Goal: Check status

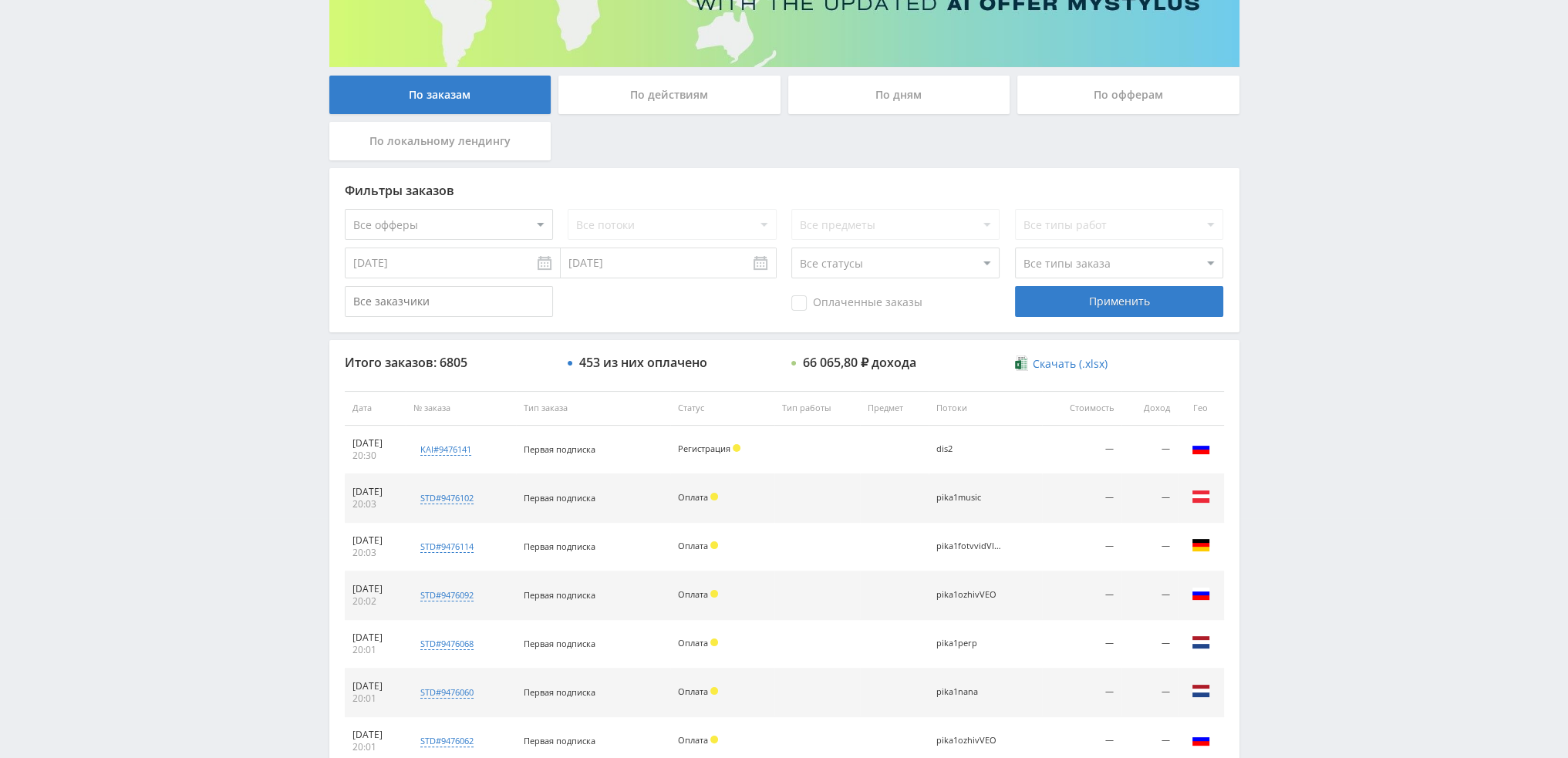
scroll to position [226, 0]
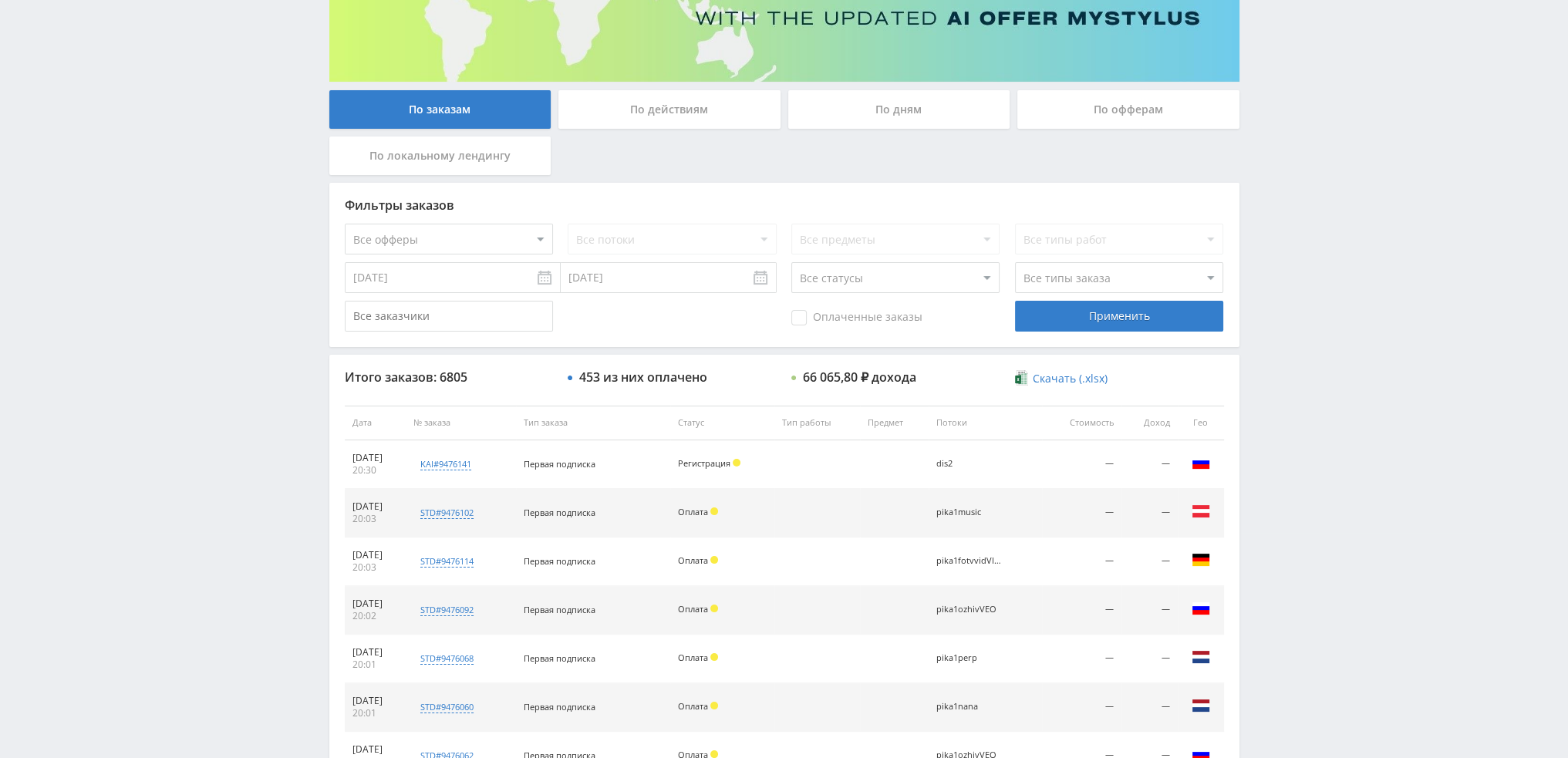
click at [893, 123] on div "По дням" at bounding box center [899, 108] width 222 height 38
click at [0, 0] on input "По дням" at bounding box center [0, 0] width 0 height 0
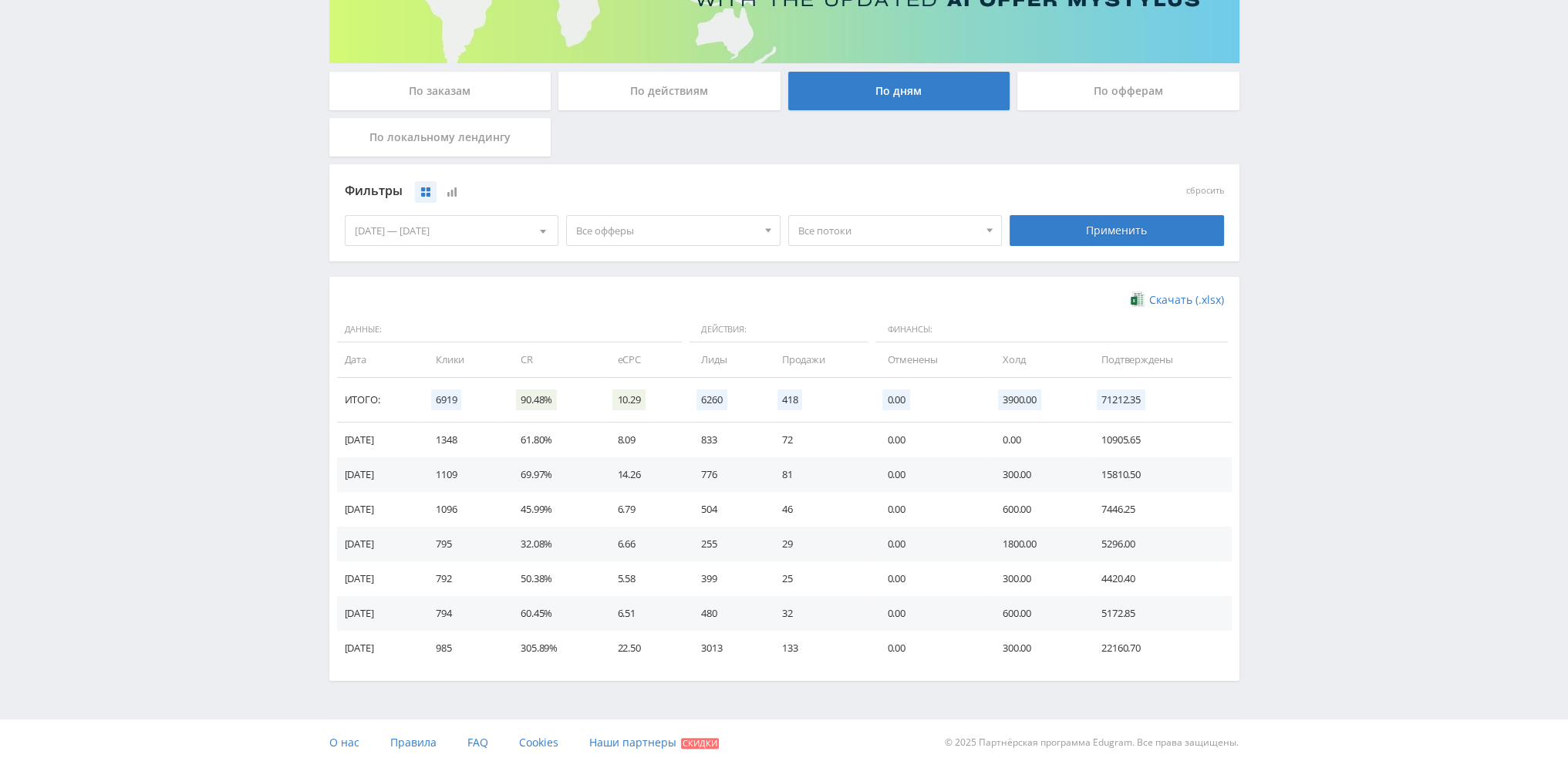
scroll to position [250, 0]
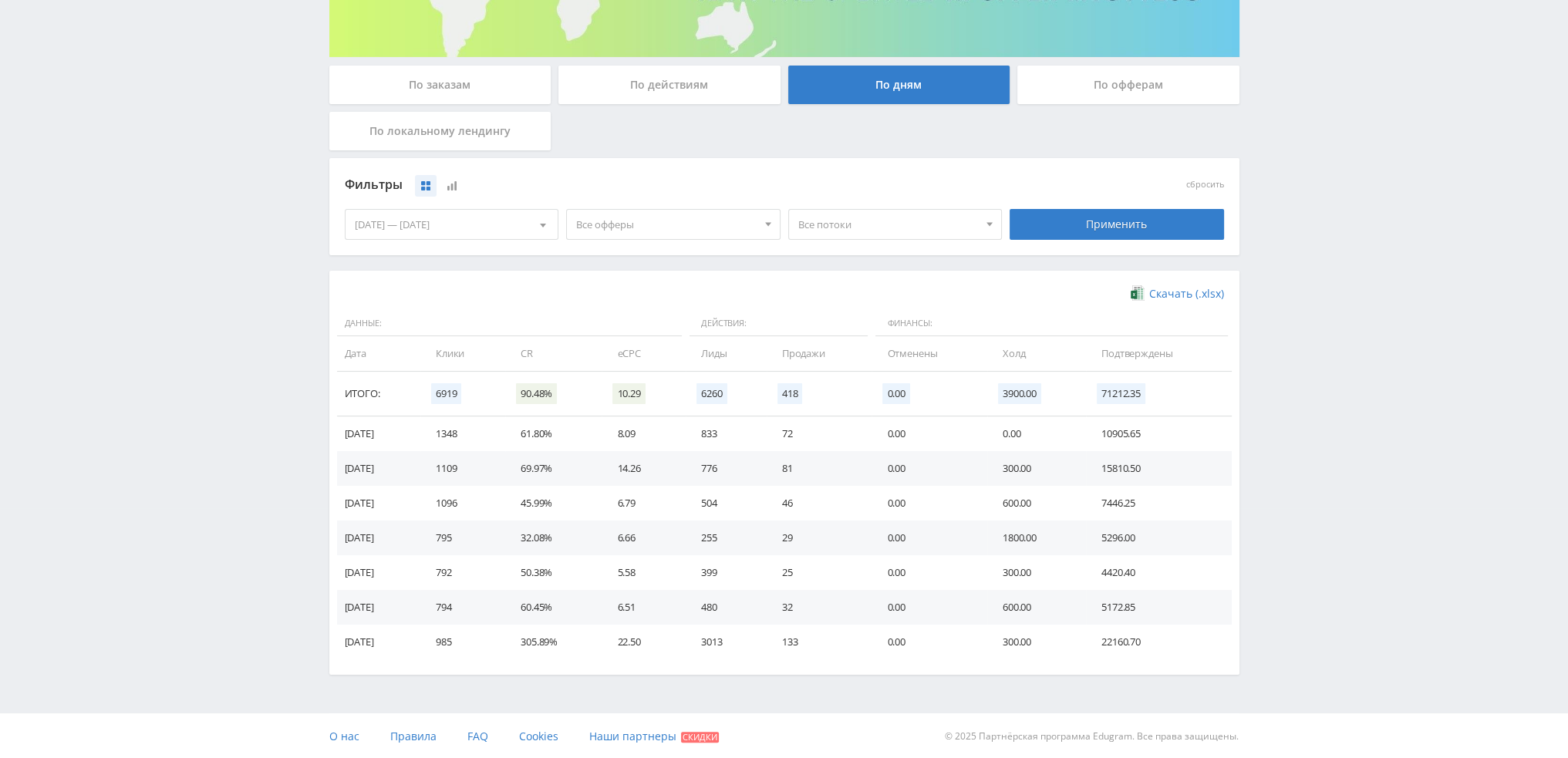
click at [639, 225] on span "Все офферы" at bounding box center [666, 225] width 181 height 29
click at [622, 316] on button "Кампус AI" at bounding box center [673, 317] width 213 height 21
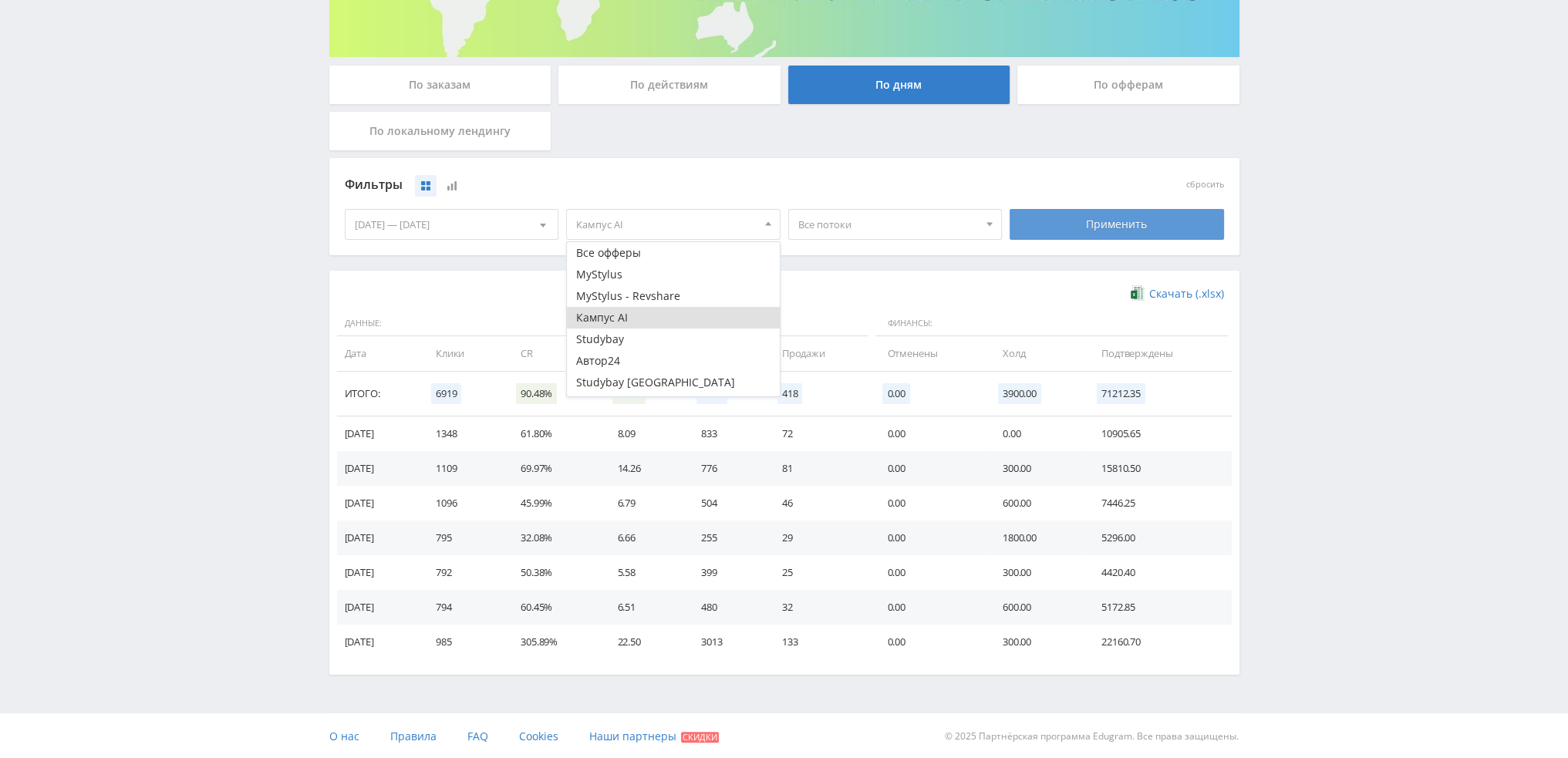
click at [1124, 218] on div "Применить" at bounding box center [1118, 225] width 215 height 31
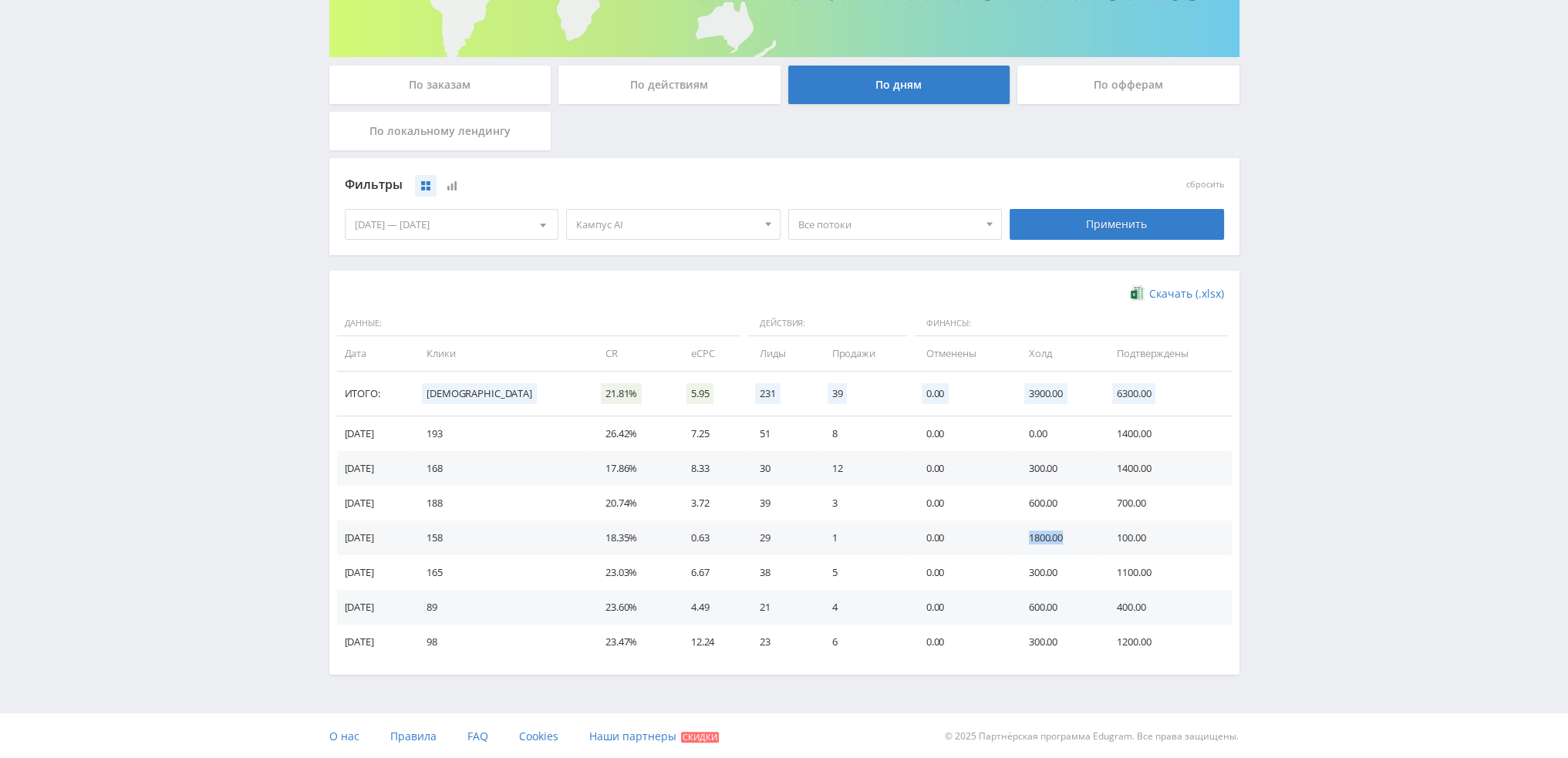
drag, startPoint x: 988, startPoint y: 539, endPoint x: 1060, endPoint y: 542, distance: 72.1
click at [1060, 542] on tr "08.09.2025 158 18.35% 0.63 29 1 0.00 1800.00 100.00" at bounding box center [784, 538] width 895 height 35
click at [1045, 560] on td "300.00" at bounding box center [1058, 573] width 88 height 35
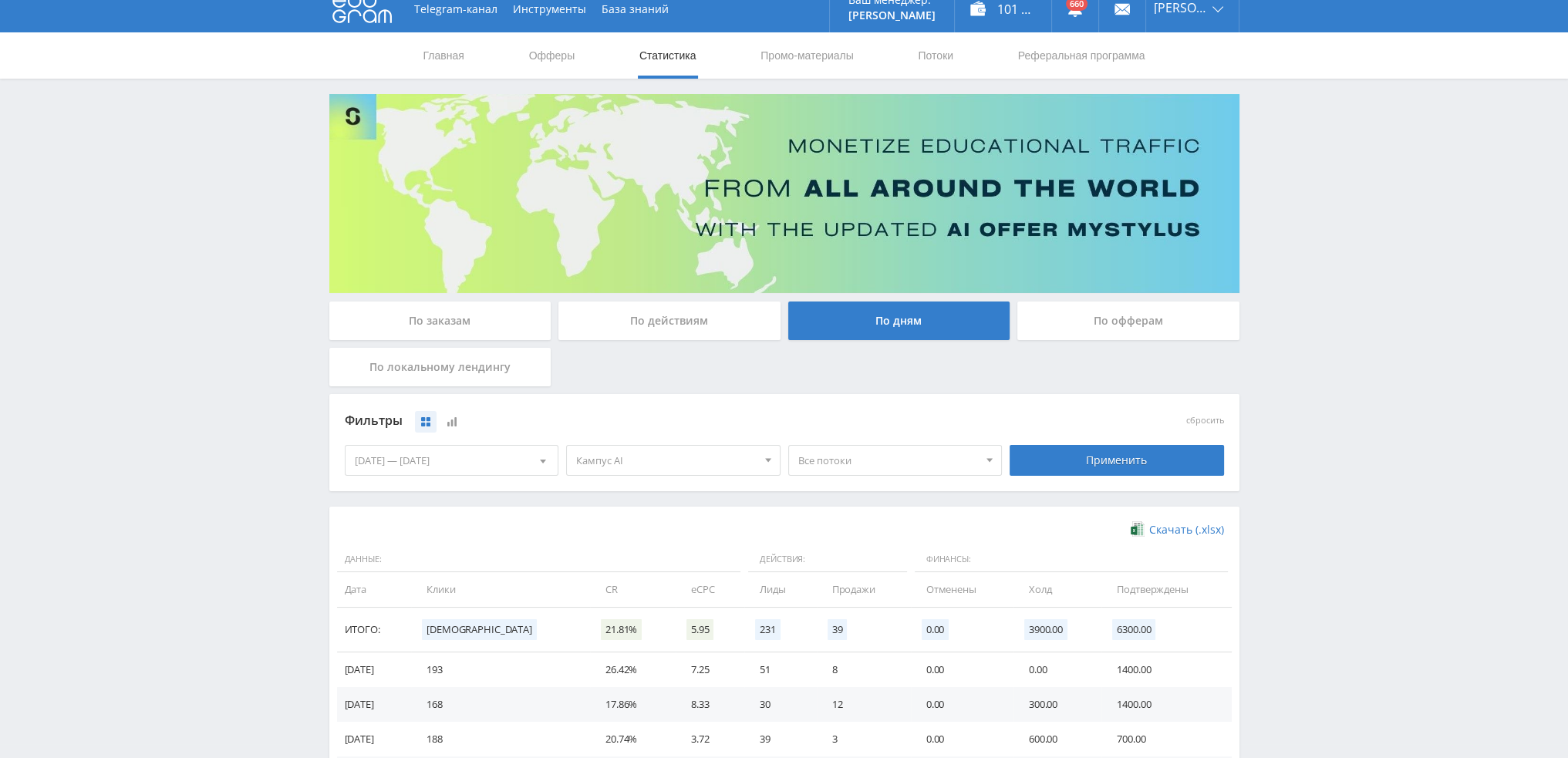
scroll to position [0, 0]
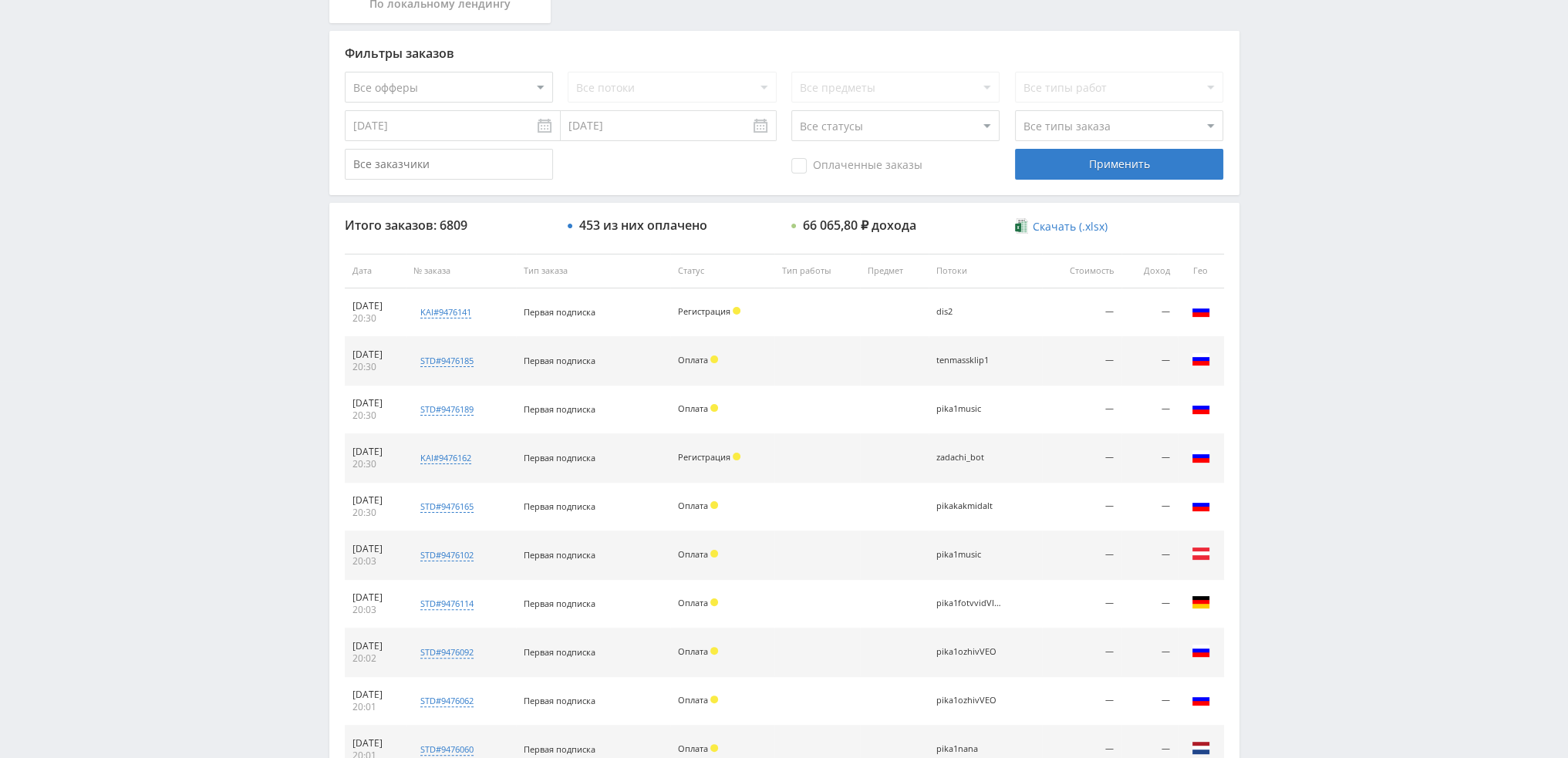
scroll to position [533, 0]
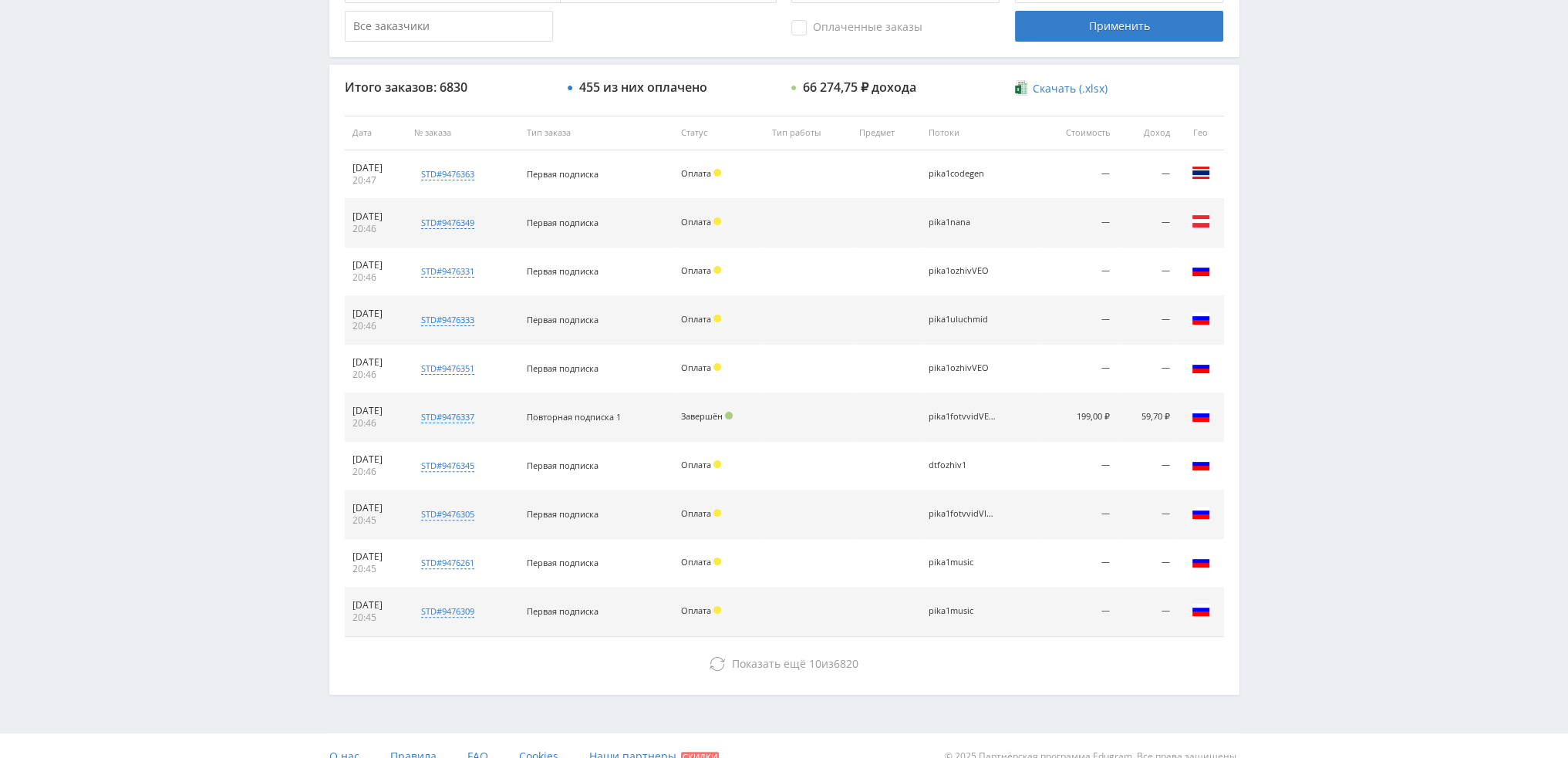
scroll to position [533, 0]
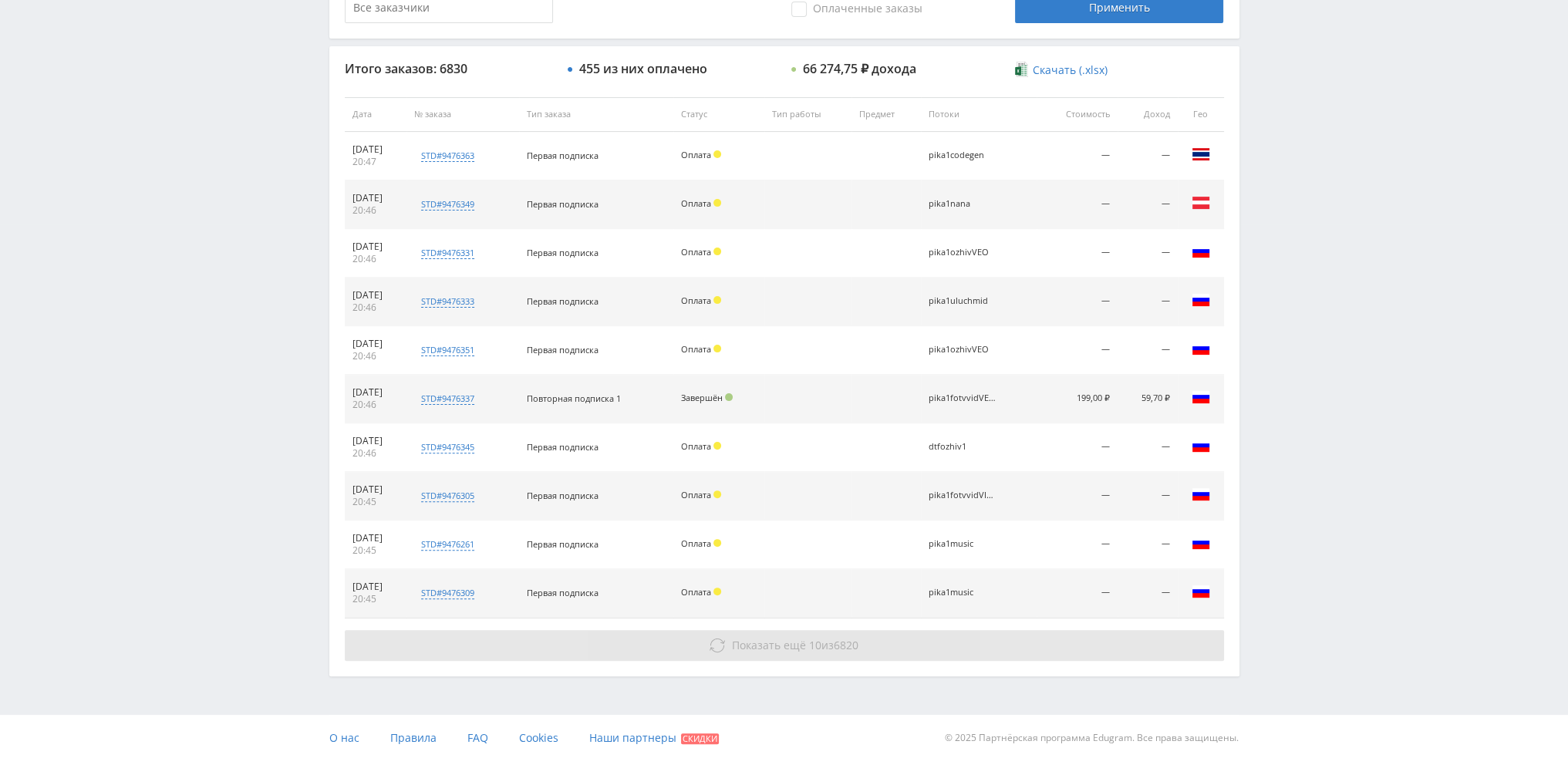
click at [824, 634] on button "Показать ещё 10 из 6820" at bounding box center [784, 646] width 879 height 31
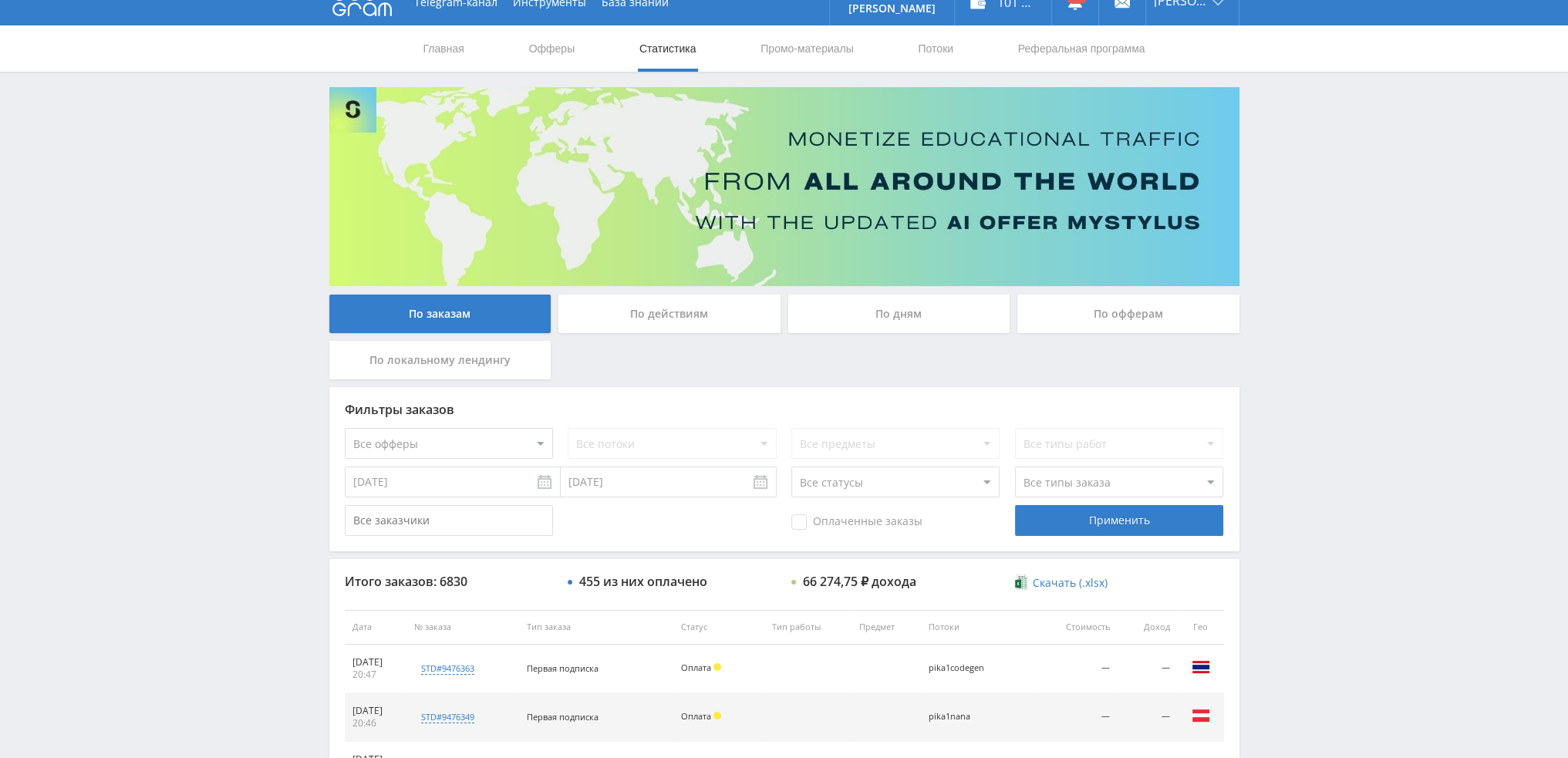
scroll to position [0, 0]
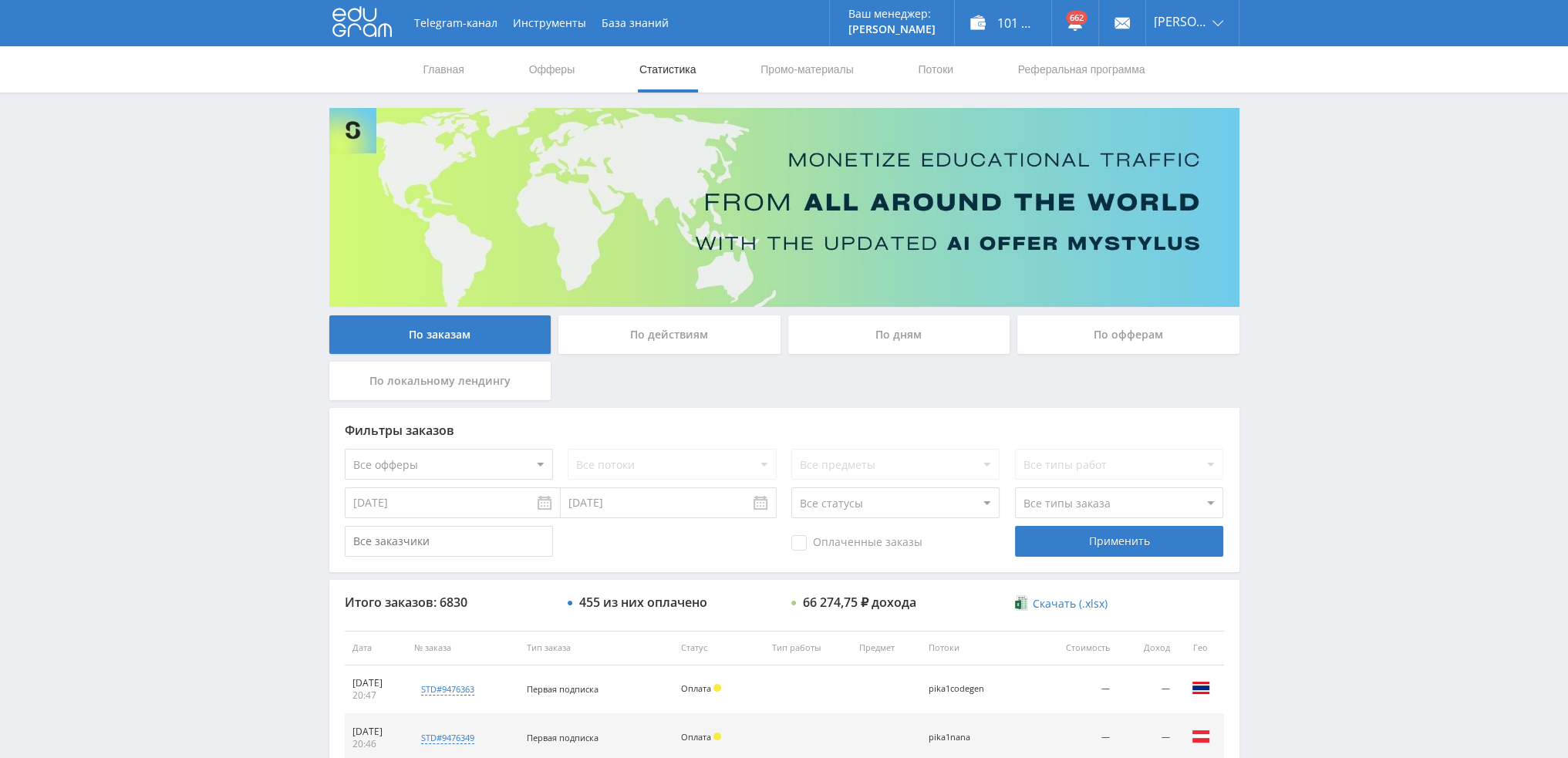
click at [889, 342] on div "По дням" at bounding box center [899, 334] width 222 height 38
click at [0, 0] on input "По дням" at bounding box center [0, 0] width 0 height 0
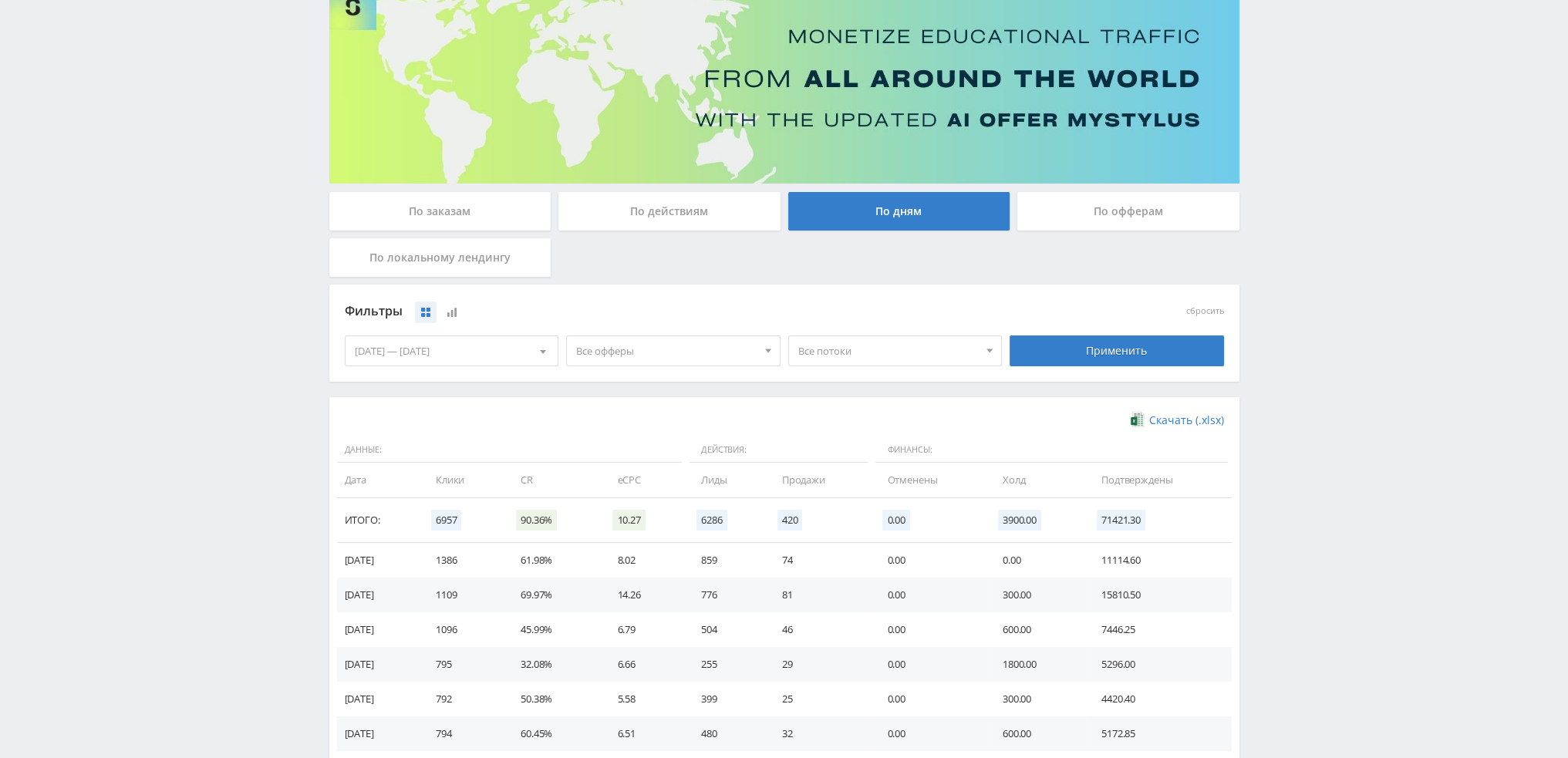
scroll to position [154, 0]
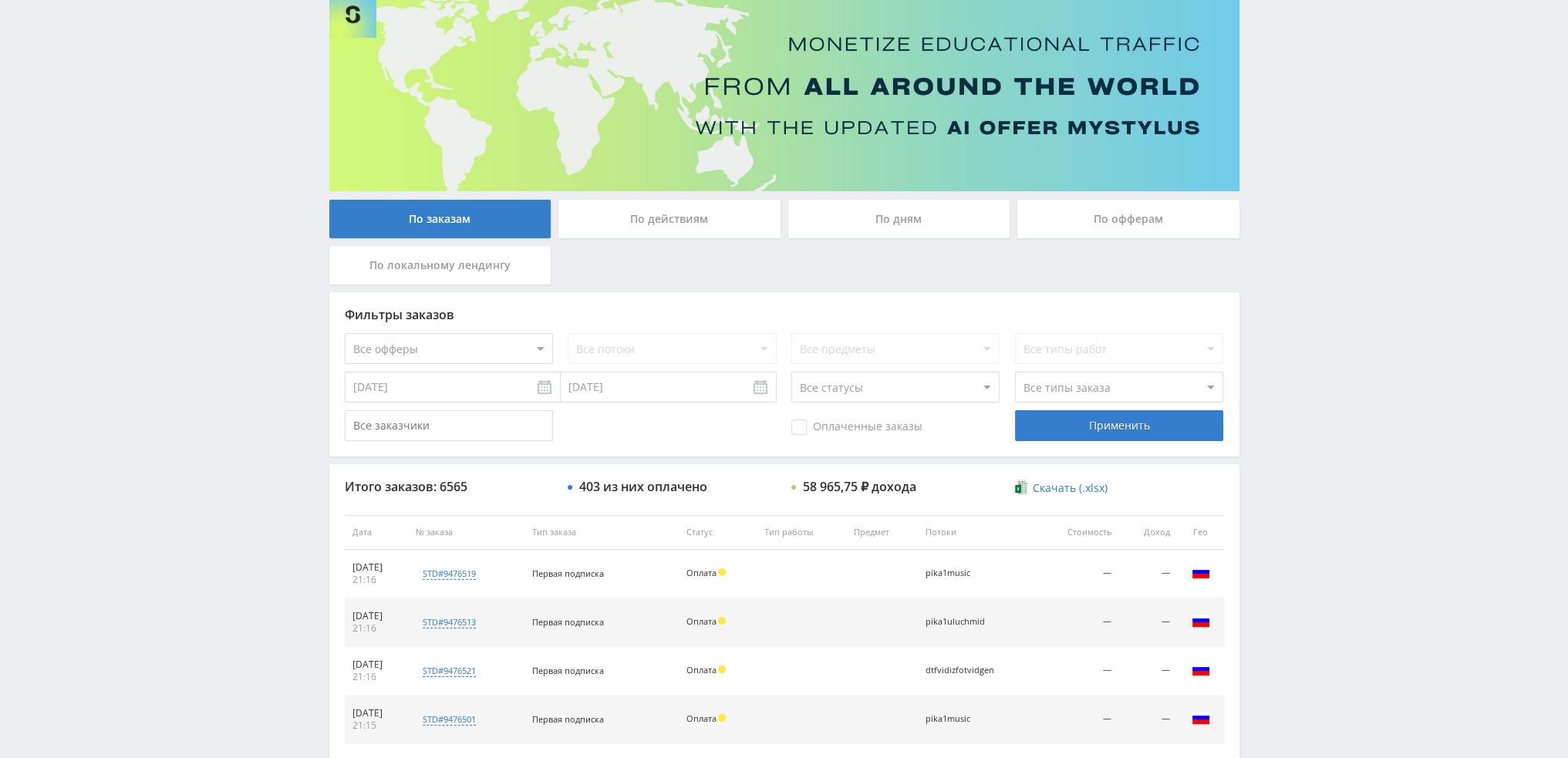
scroll to position [77, 0]
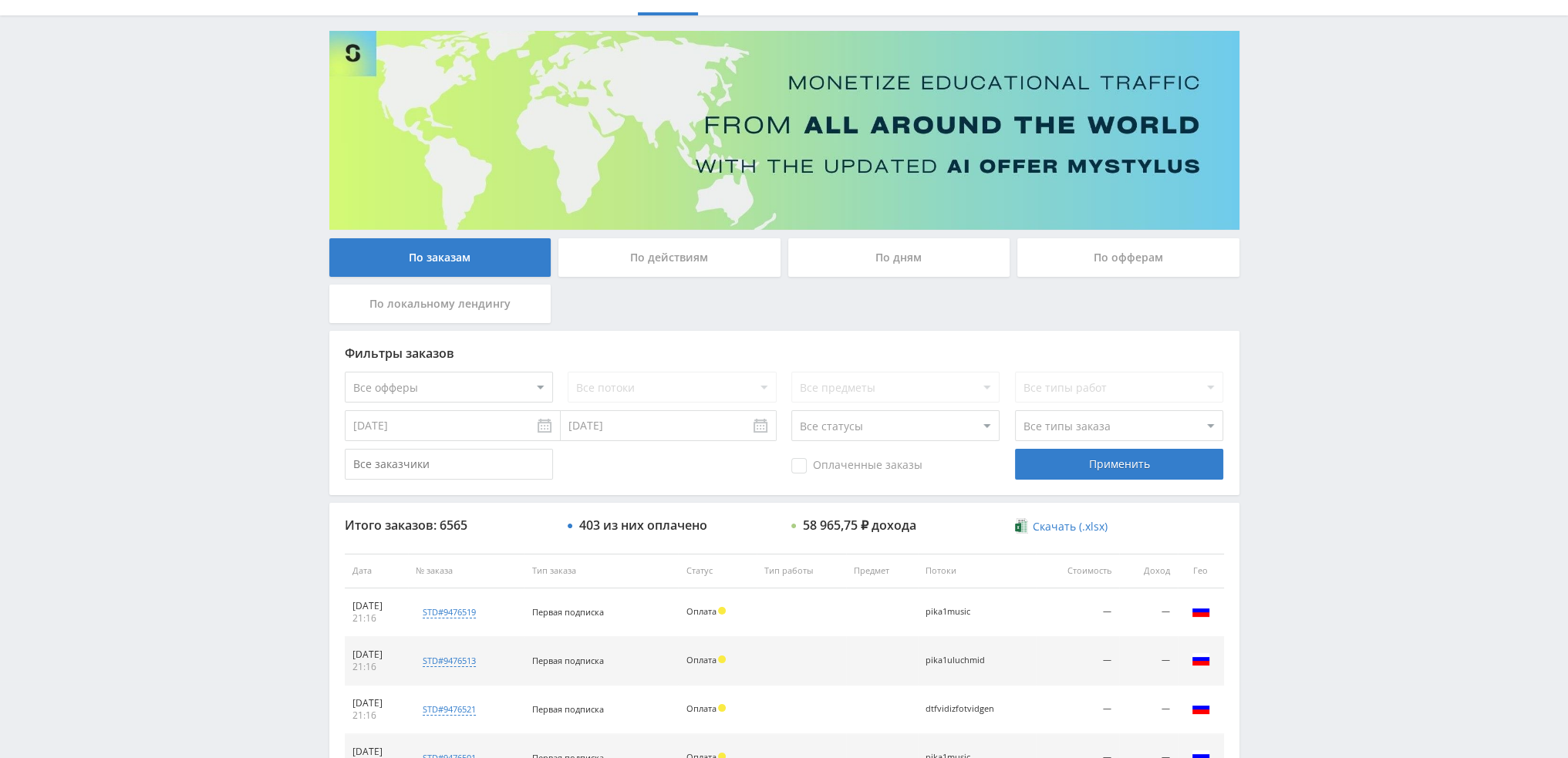
click at [868, 259] on div "По дням" at bounding box center [899, 257] width 222 height 38
click at [0, 0] on input "По дням" at bounding box center [0, 0] width 0 height 0
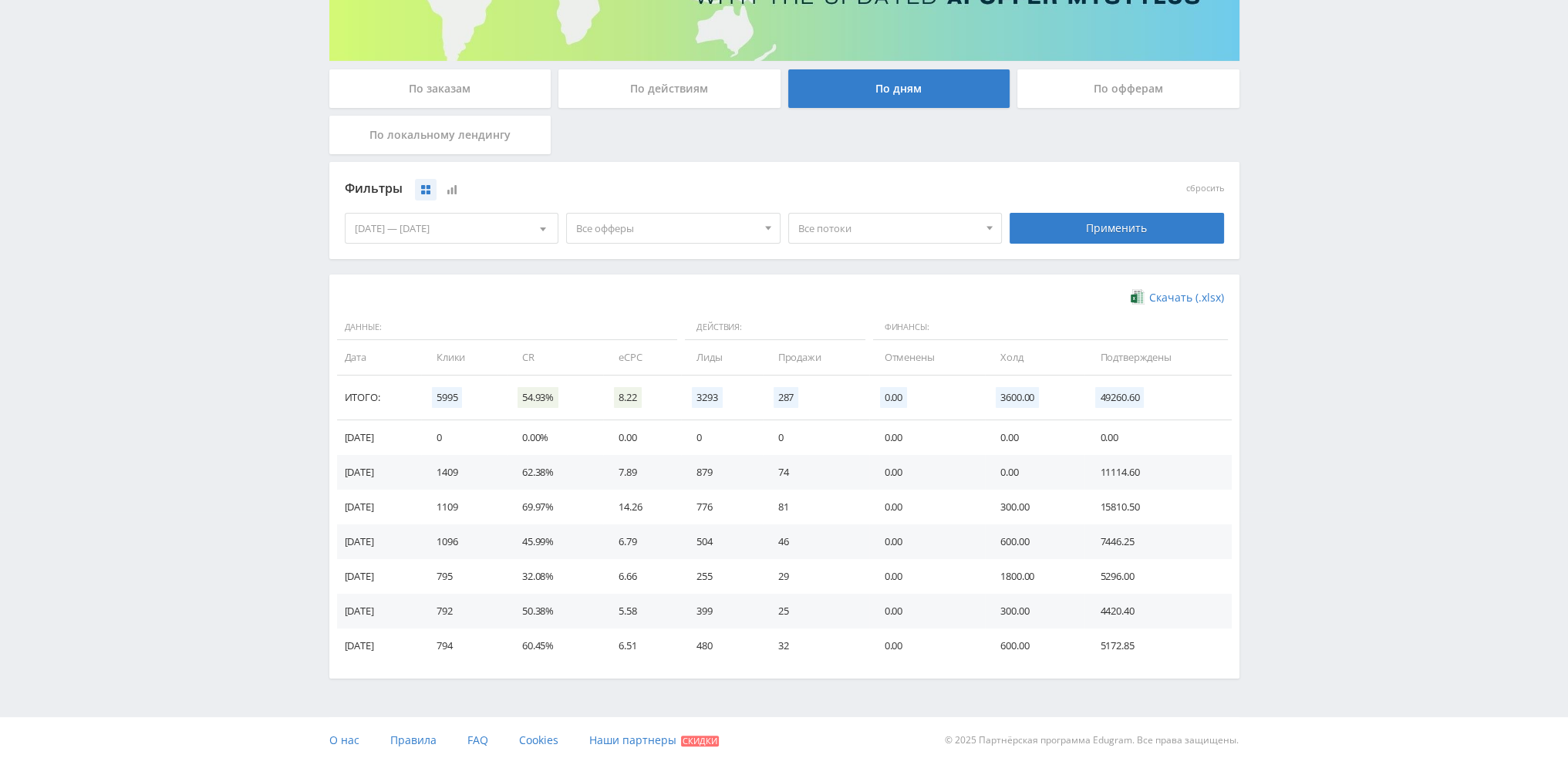
scroll to position [250, 0]
